Goal: Contribute content: Add original content to the website for others to see

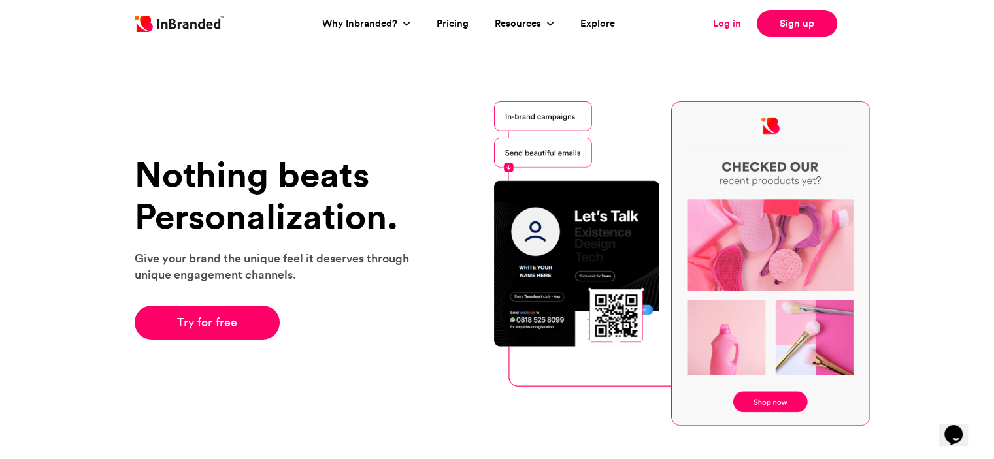
click at [734, 18] on link "Log in" at bounding box center [727, 23] width 28 height 15
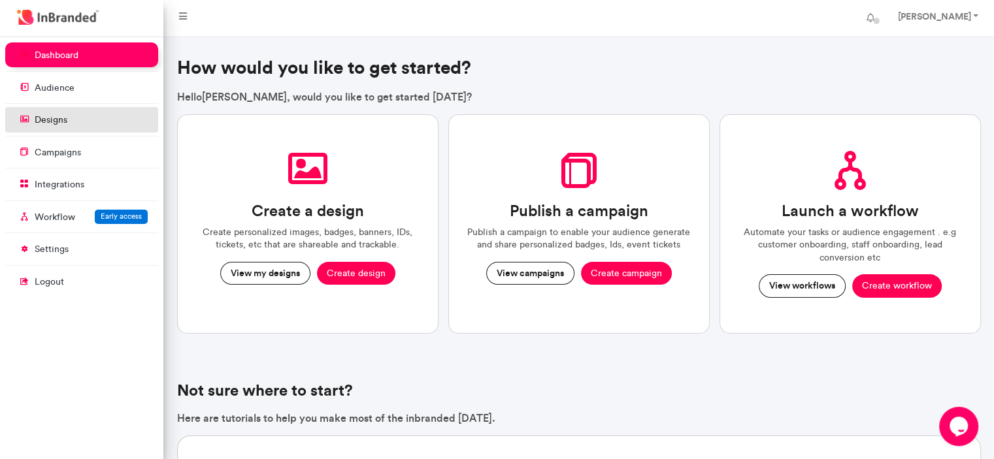
click at [80, 123] on link "designs" at bounding box center [81, 119] width 153 height 25
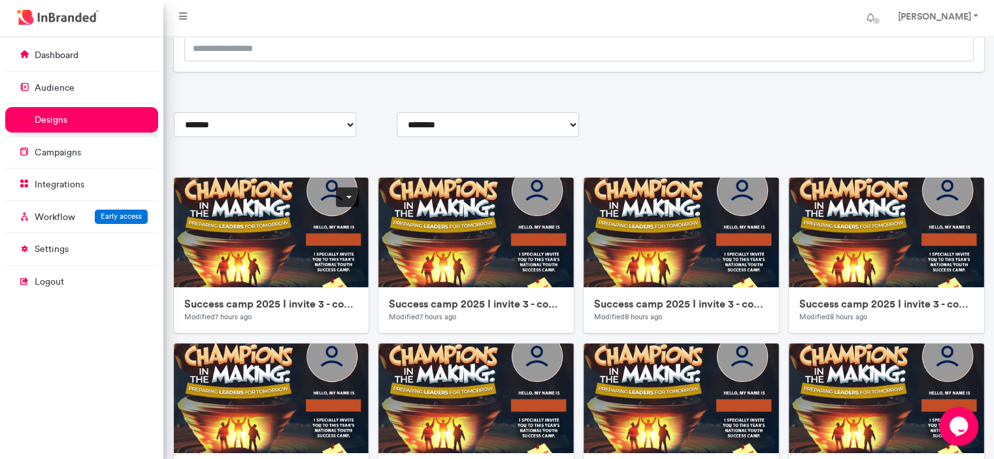
scroll to position [131, 0]
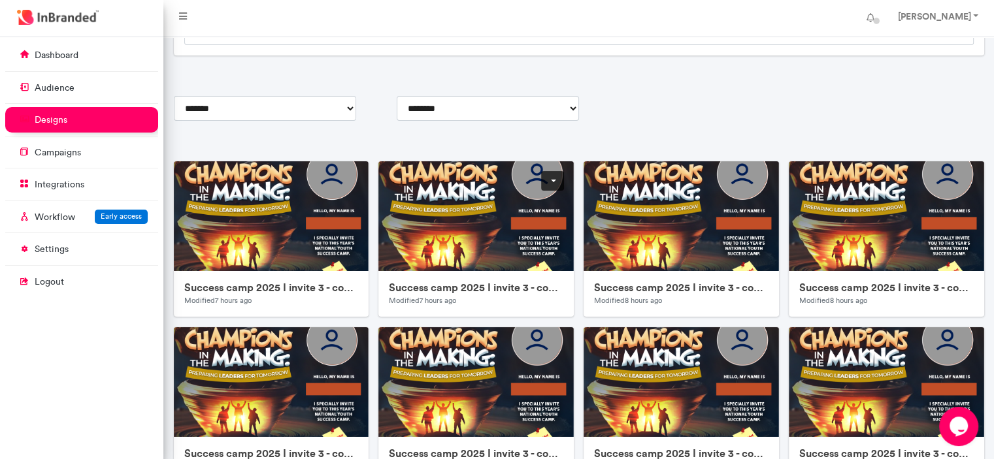
click at [421, 236] on img at bounding box center [639, 422] width 523 height 523
click at [317, 189] on img at bounding box center [435, 422] width 523 height 523
click at [619, 223] on img at bounding box center [844, 422] width 523 height 523
click at [350, 175] on link at bounding box center [347, 181] width 23 height 20
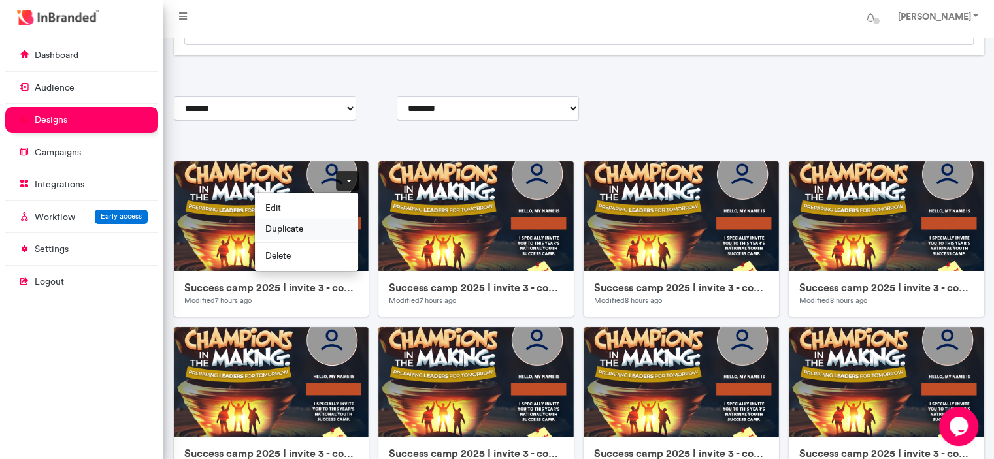
click at [294, 224] on span "Duplicate" at bounding box center [306, 228] width 103 height 21
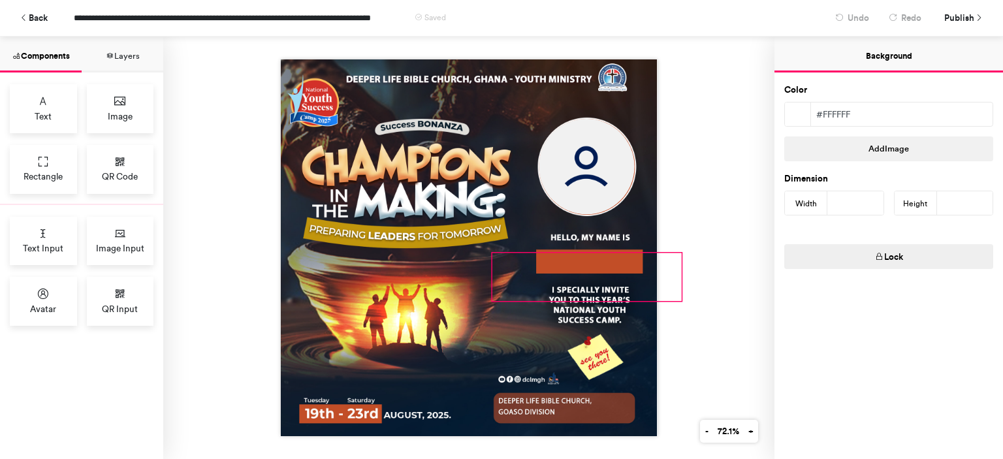
click at [599, 261] on div at bounding box center [587, 276] width 189 height 47
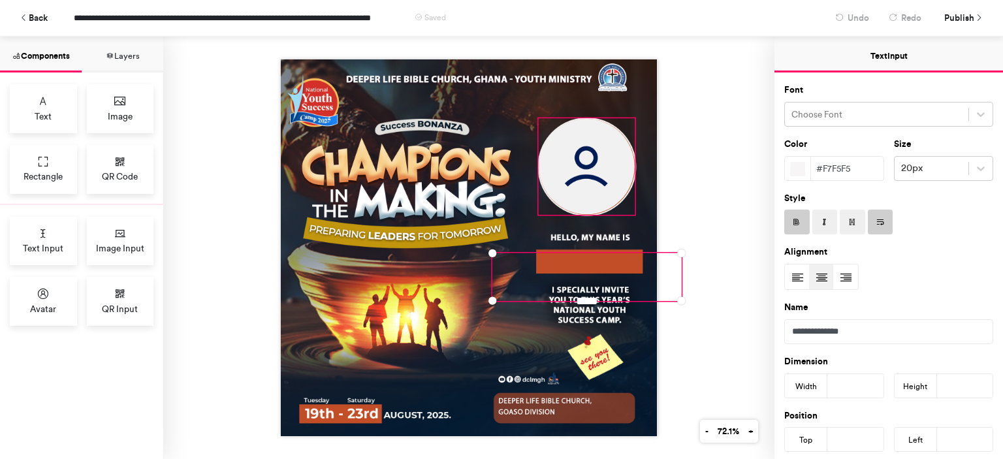
click at [559, 141] on img at bounding box center [586, 166] width 95 height 95
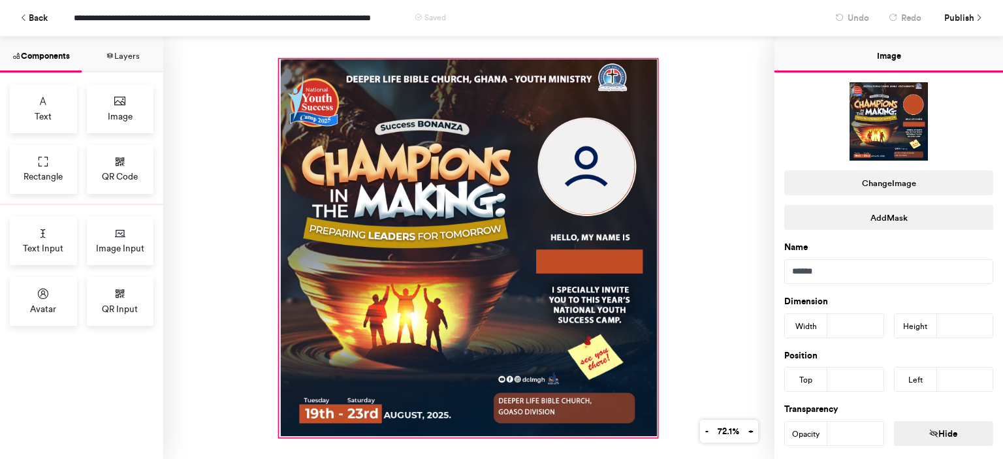
click at [500, 103] on div at bounding box center [468, 248] width 378 height 378
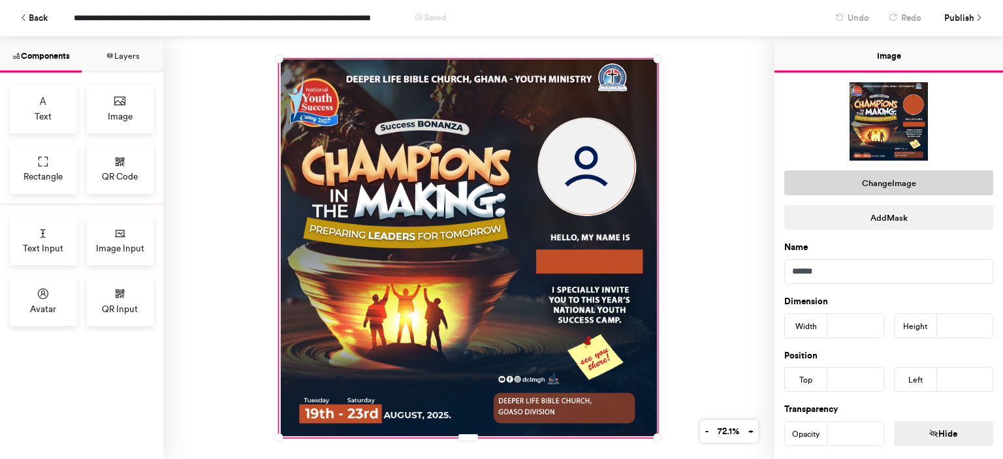
click at [904, 186] on button "Change Image" at bounding box center [889, 183] width 209 height 25
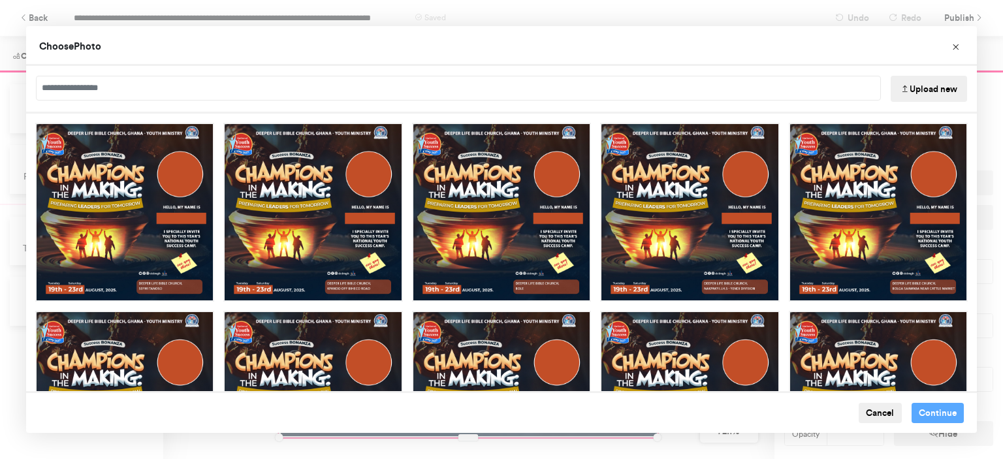
click at [947, 95] on button "Upload new" at bounding box center [929, 89] width 76 height 26
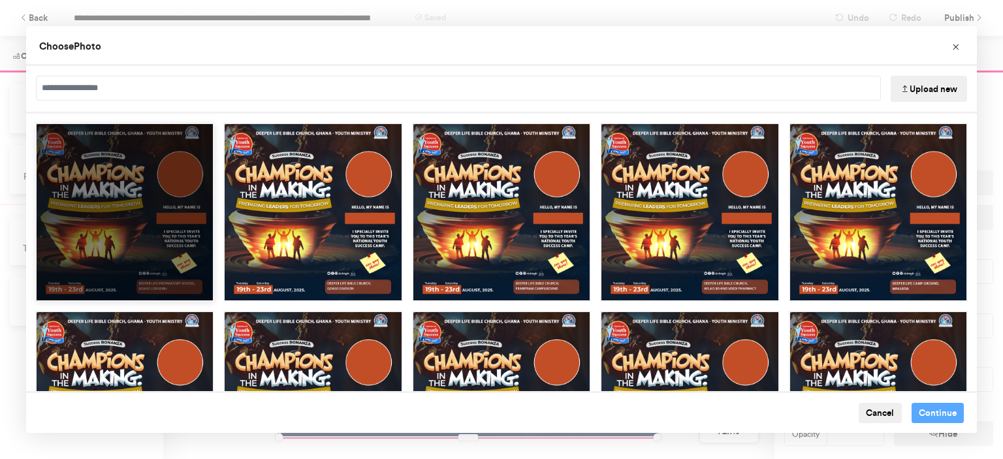
click at [197, 145] on div "Choose Image" at bounding box center [124, 212] width 179 height 179
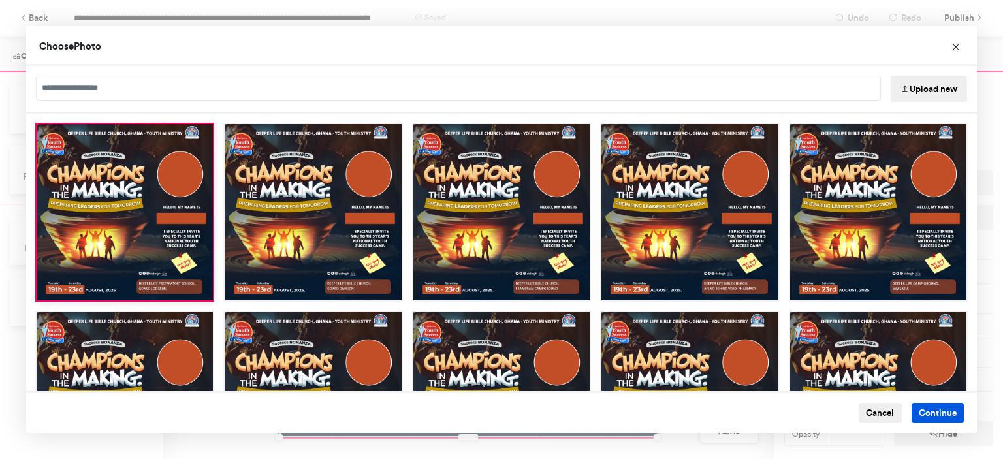
click at [932, 417] on button "Continue" at bounding box center [938, 413] width 53 height 21
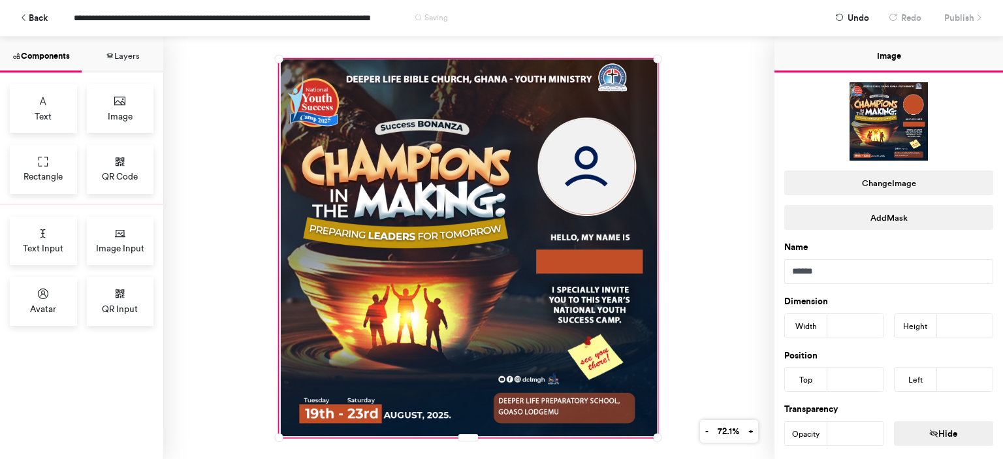
click at [738, 161] on div at bounding box center [468, 248] width 611 height 423
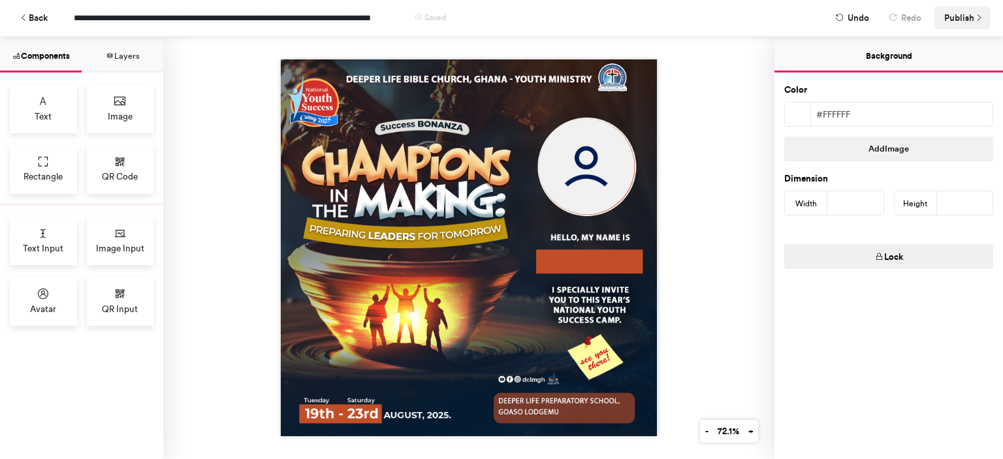
click at [954, 20] on span "Publish" at bounding box center [960, 18] width 30 height 23
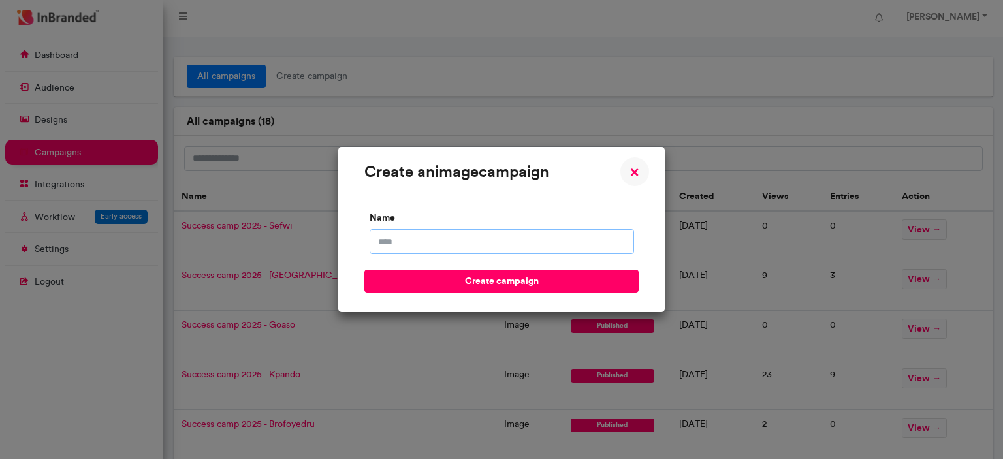
click at [494, 241] on input "name" at bounding box center [502, 241] width 265 height 25
click at [638, 172] on span "×" at bounding box center [634, 172] width 9 height 16
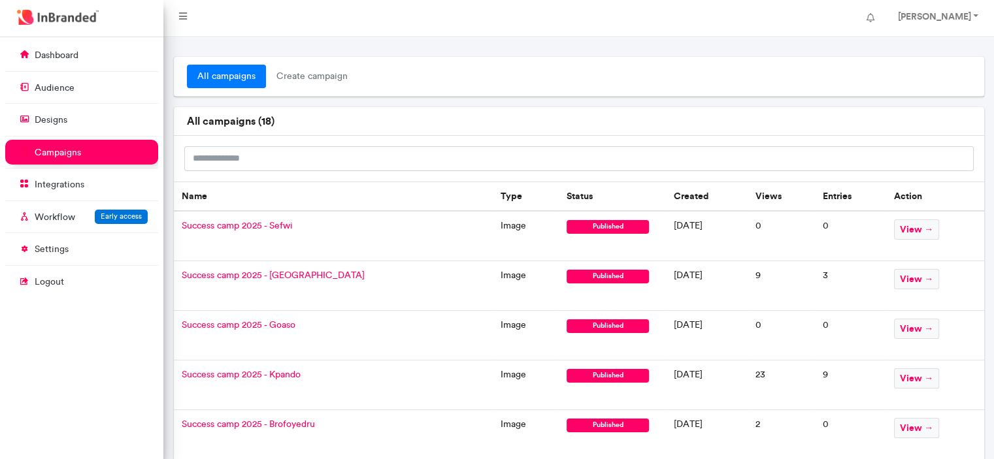
click at [282, 323] on span "Success camp 2025 - Goaso" at bounding box center [239, 324] width 114 height 11
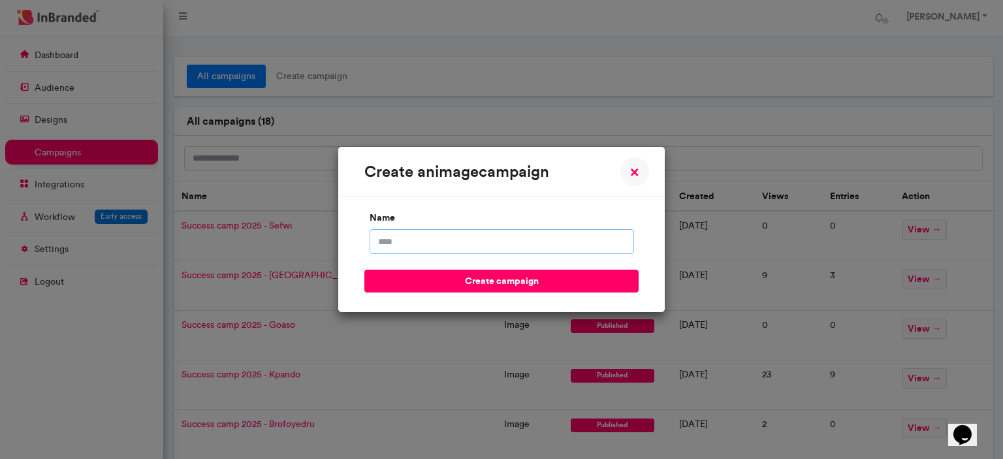
click at [460, 254] on input "name" at bounding box center [502, 241] width 265 height 25
type input "**********"
click at [365, 270] on button "create campaign" at bounding box center [502, 281] width 274 height 23
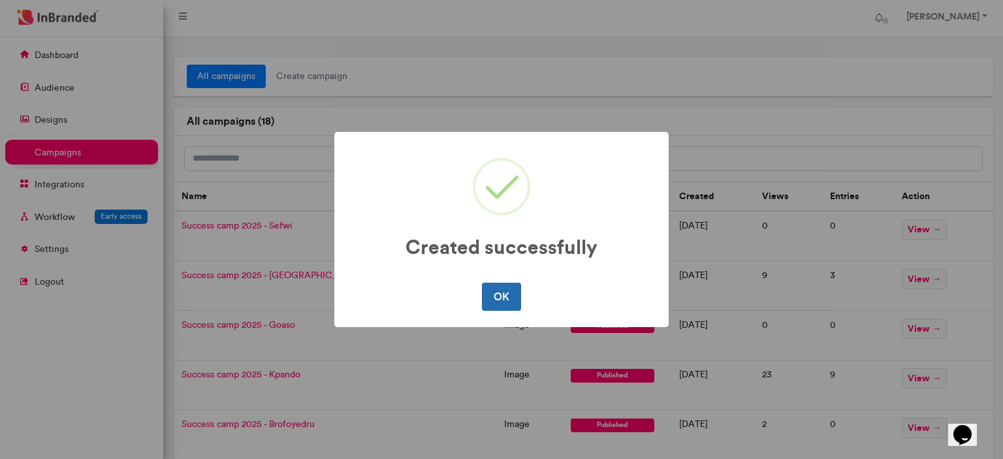
click at [489, 303] on button "OK" at bounding box center [501, 296] width 39 height 27
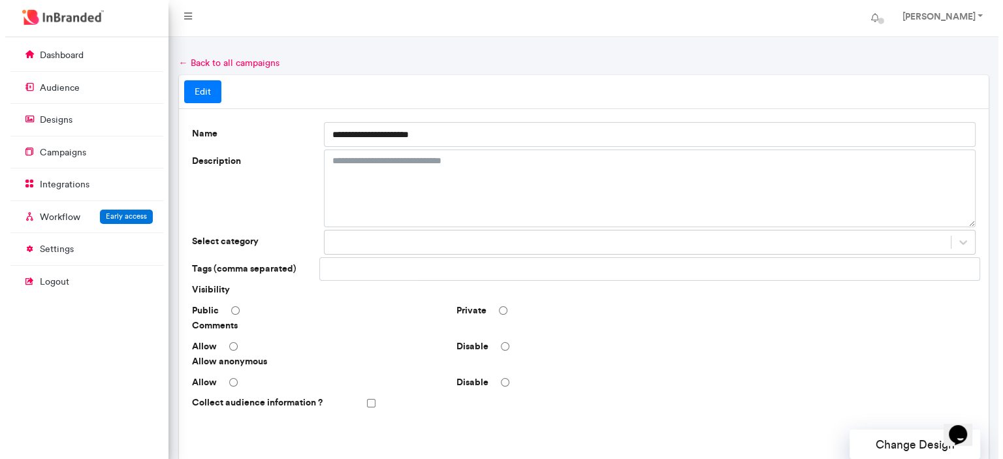
scroll to position [390, 0]
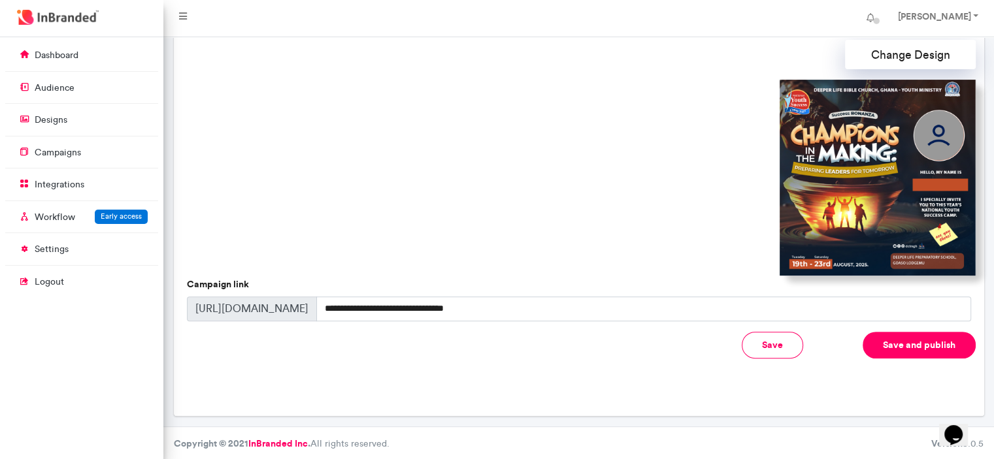
click at [915, 344] on button "Save and publish" at bounding box center [918, 345] width 113 height 27
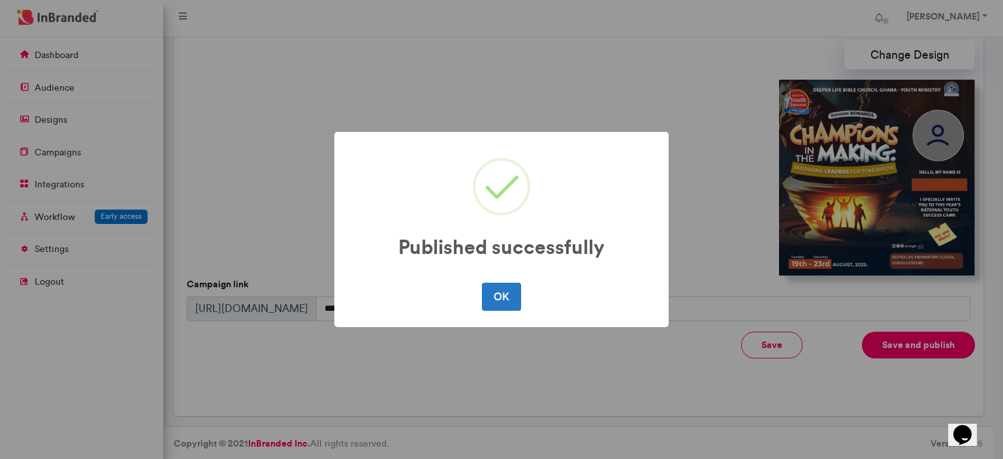
click at [519, 312] on div "OK No Cancel" at bounding box center [502, 297] width 308 height 34
click at [508, 304] on button "OK" at bounding box center [501, 296] width 39 height 27
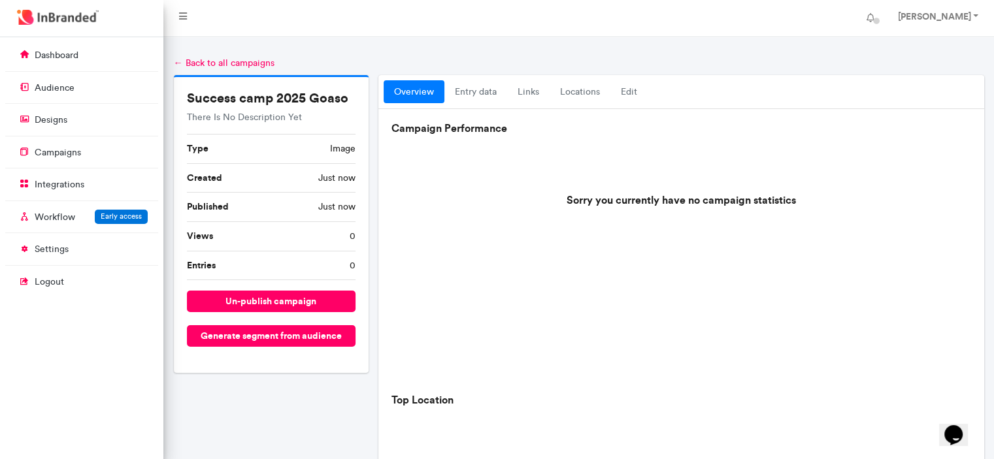
scroll to position [473, 0]
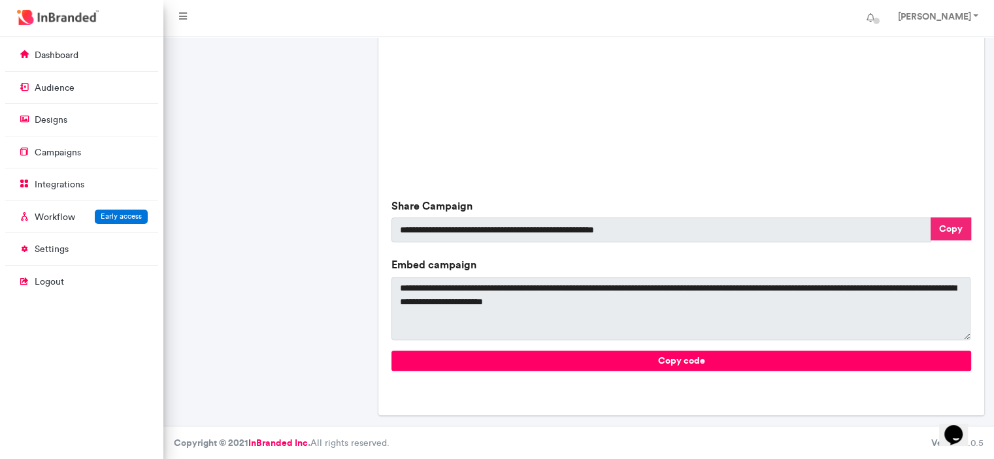
click at [960, 229] on button "Copy" at bounding box center [950, 229] width 41 height 23
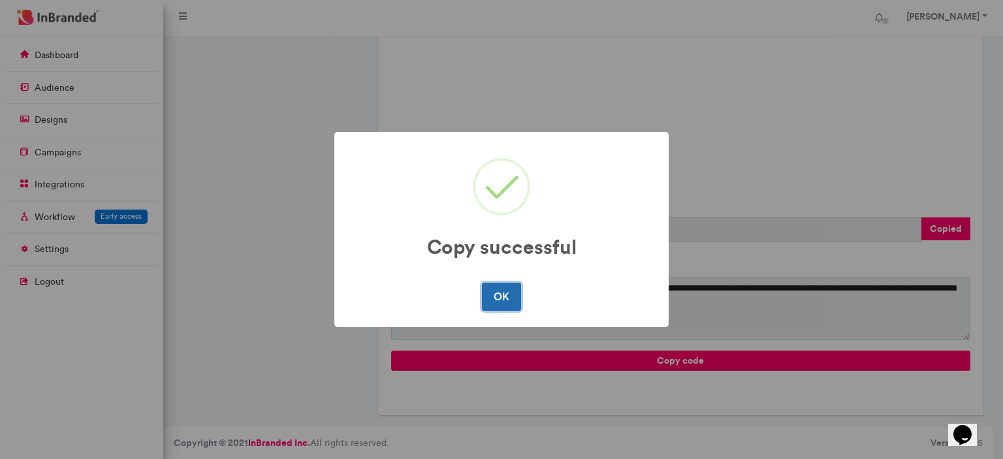
click at [498, 288] on button "OK" at bounding box center [501, 296] width 39 height 27
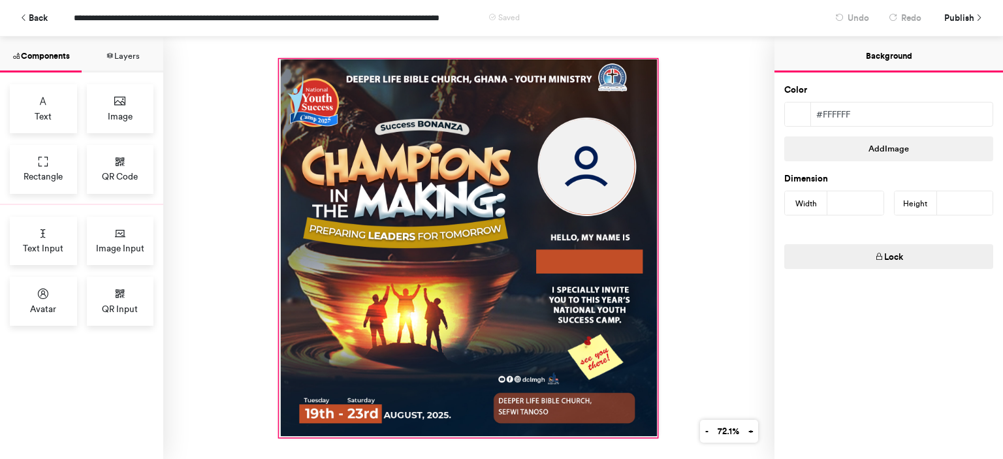
click at [487, 232] on div at bounding box center [468, 248] width 378 height 378
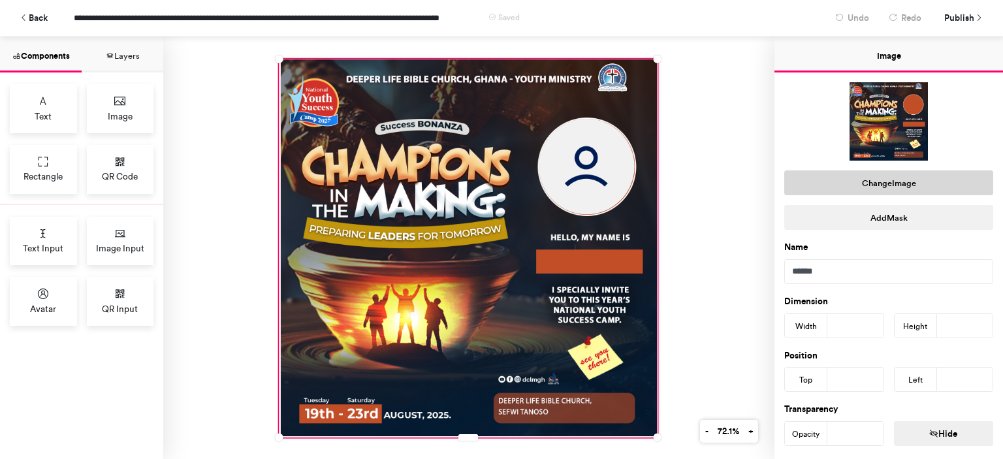
click at [908, 191] on button "Change Image" at bounding box center [889, 183] width 209 height 25
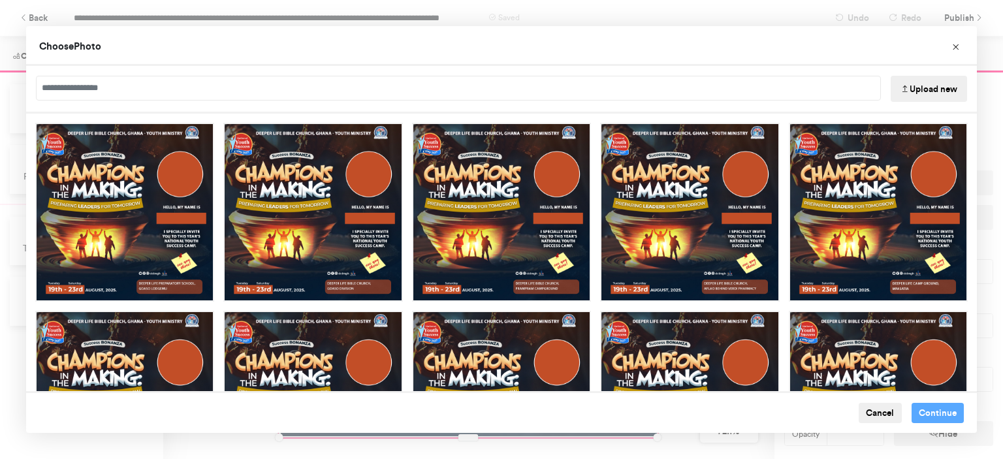
click at [922, 87] on button "Upload new" at bounding box center [929, 89] width 76 height 26
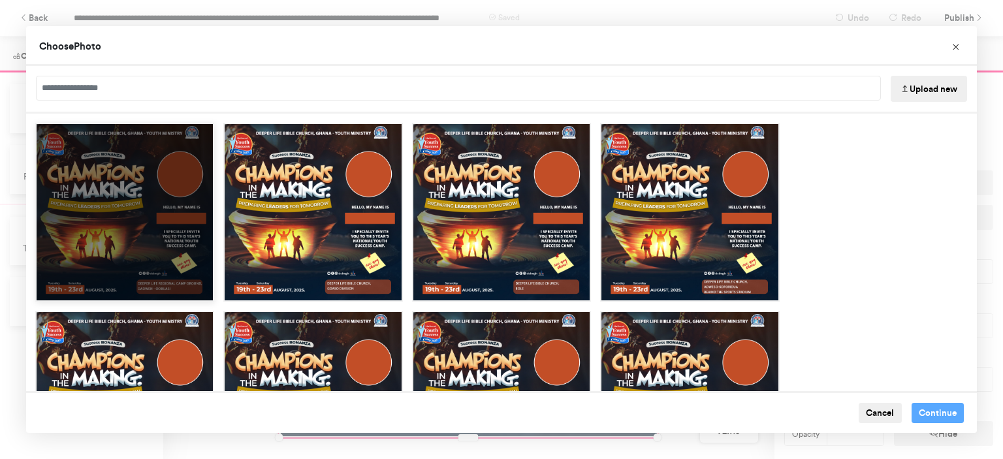
click at [188, 274] on div "Choose Image" at bounding box center [124, 212] width 179 height 179
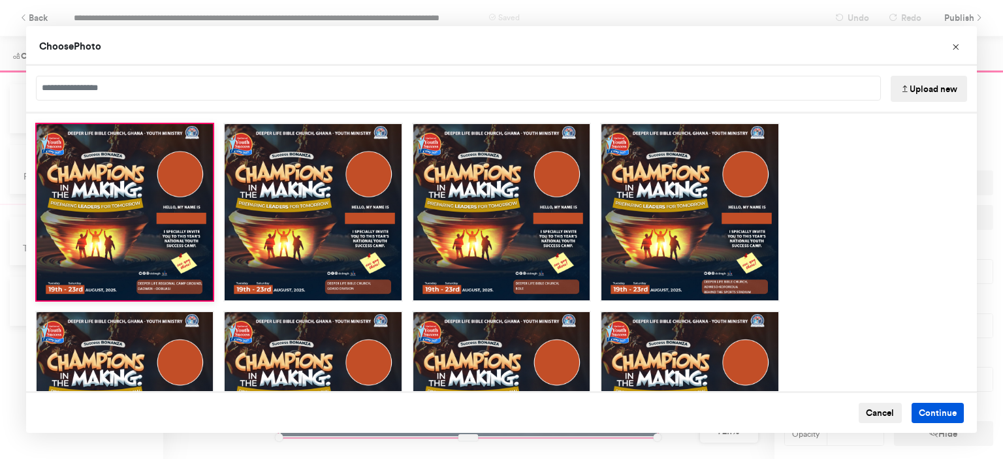
click at [932, 417] on button "Continue" at bounding box center [938, 413] width 53 height 21
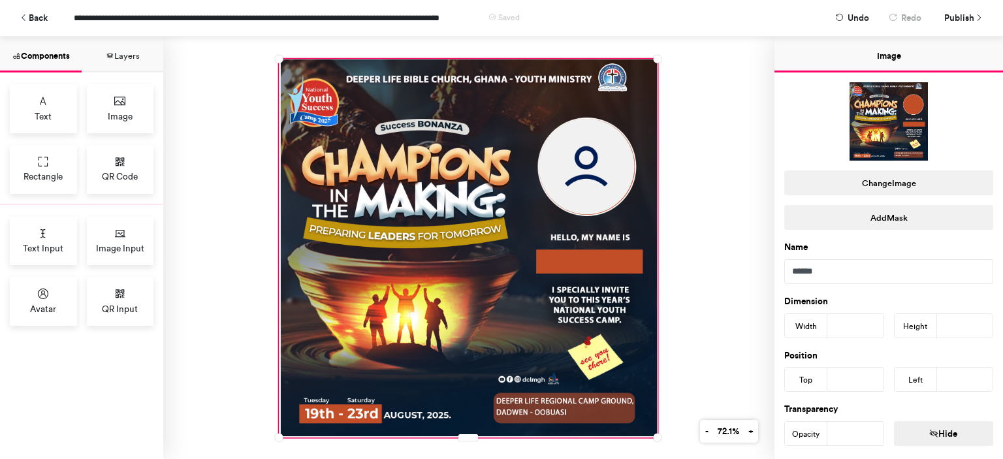
click at [706, 323] on div at bounding box center [468, 248] width 611 height 423
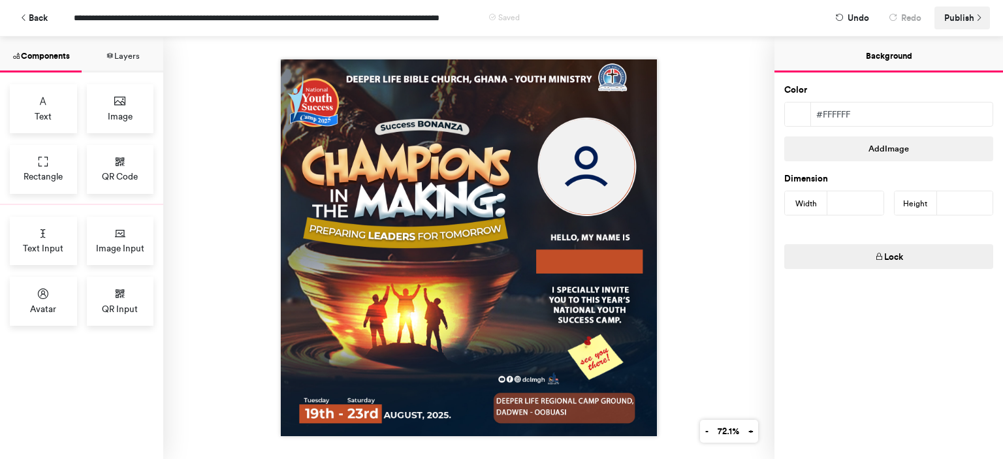
click at [949, 22] on span "Publish" at bounding box center [960, 18] width 30 height 23
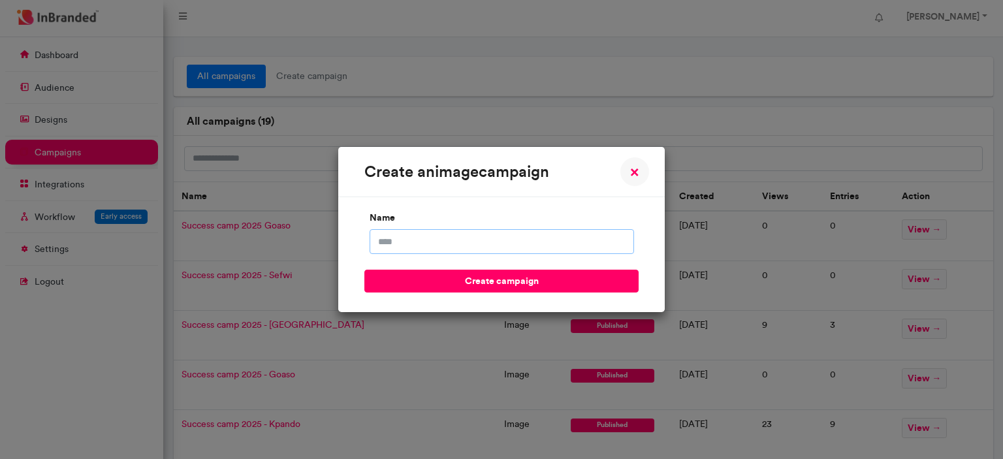
click at [507, 246] on input "name" at bounding box center [502, 241] width 265 height 25
type input "**********"
click at [365, 270] on button "create campaign" at bounding box center [502, 281] width 274 height 23
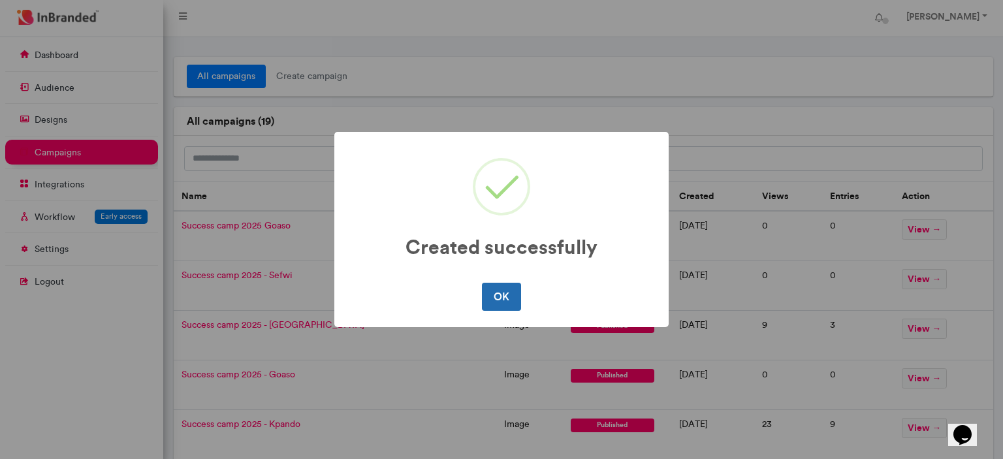
click at [501, 290] on button "OK" at bounding box center [501, 296] width 39 height 27
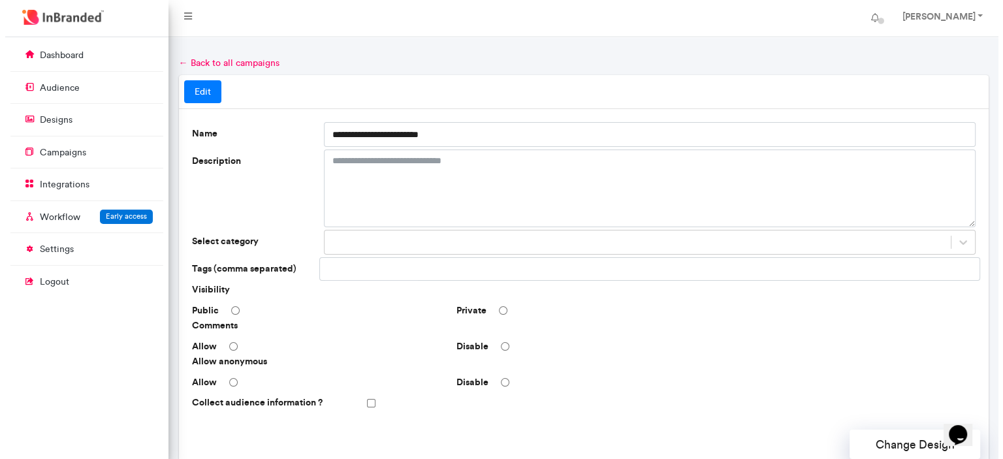
scroll to position [390, 0]
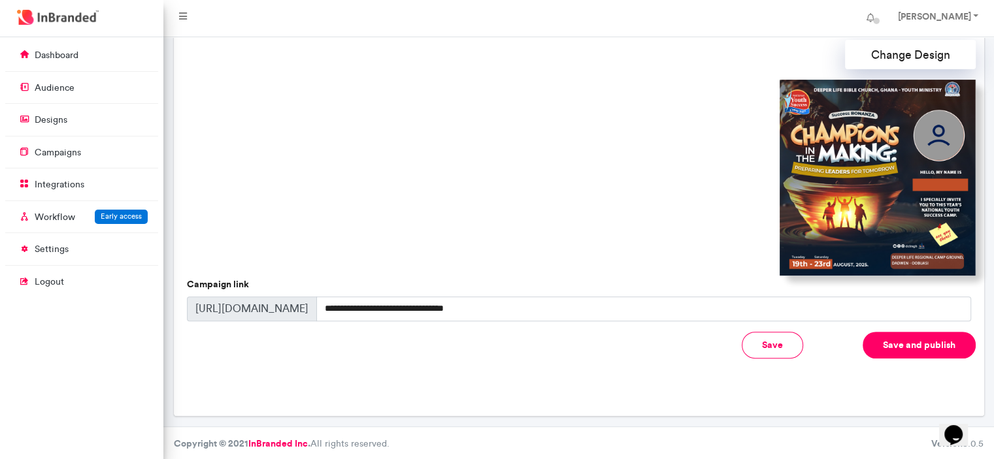
click at [886, 341] on button "Save and publish" at bounding box center [918, 345] width 113 height 27
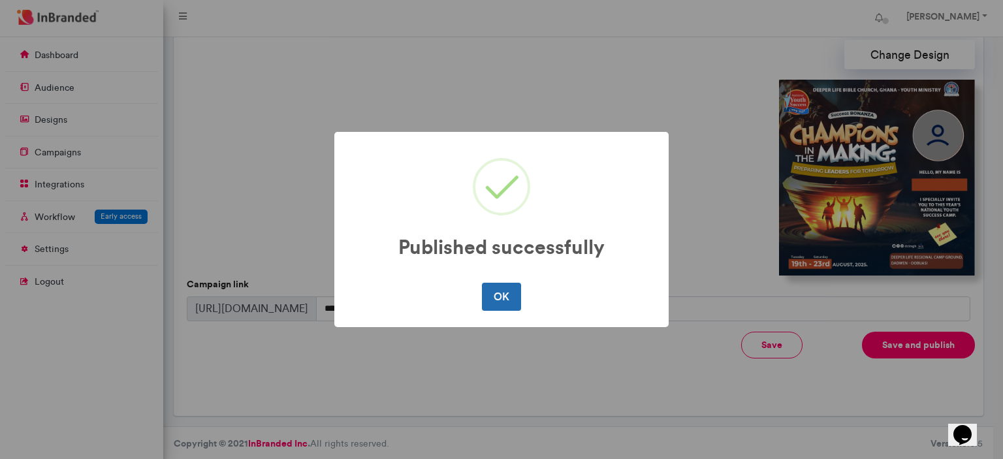
click at [510, 297] on button "OK" at bounding box center [501, 296] width 39 height 27
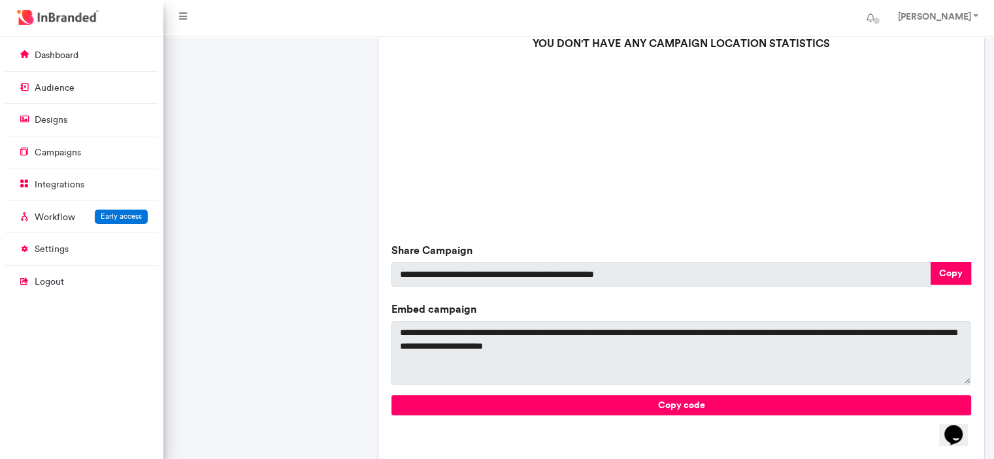
scroll to position [473, 0]
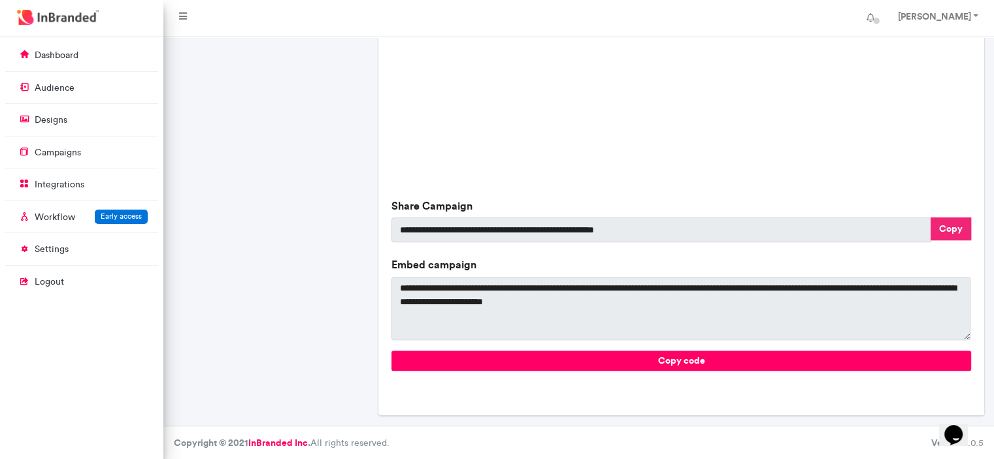
click at [945, 229] on button "Copy" at bounding box center [950, 229] width 41 height 23
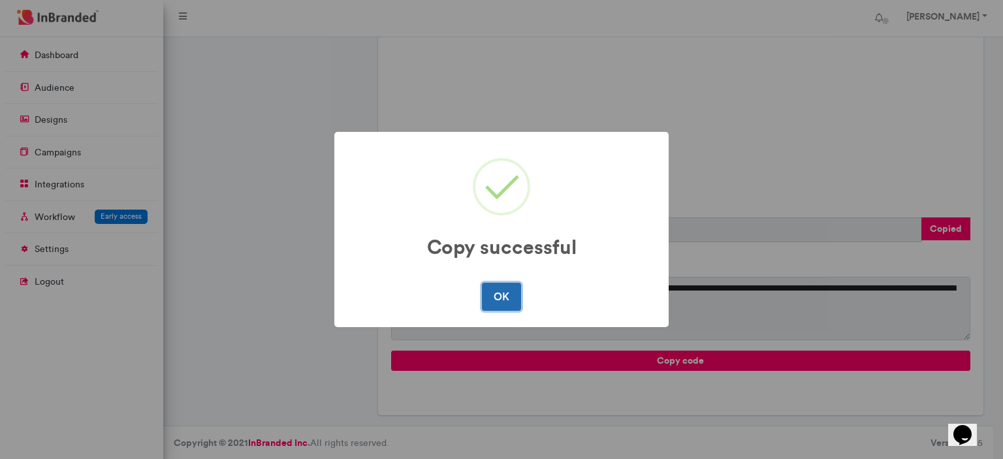
click at [500, 303] on button "OK" at bounding box center [501, 296] width 39 height 27
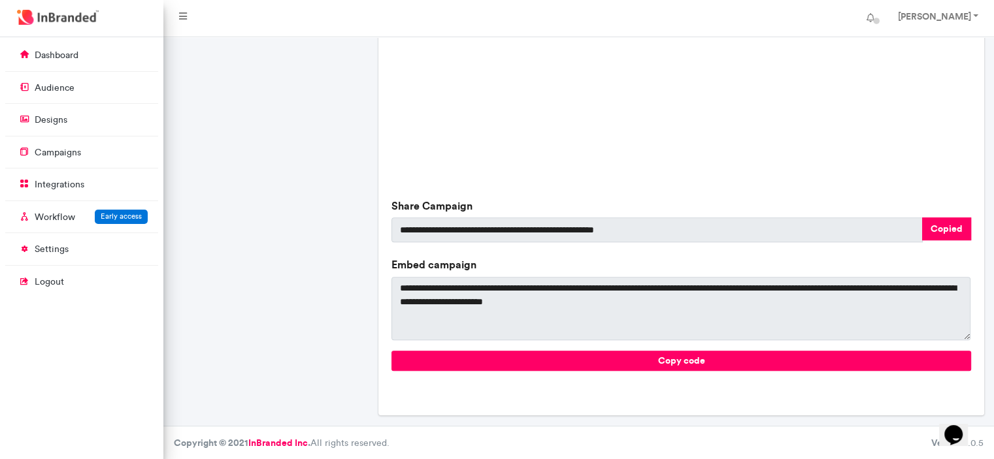
click at [321, 168] on div "Success camp 2025 - Dadwen There Is No Description Yet Type image Created 3 min…" at bounding box center [271, 14] width 205 height 824
